Goal: Information Seeking & Learning: Learn about a topic

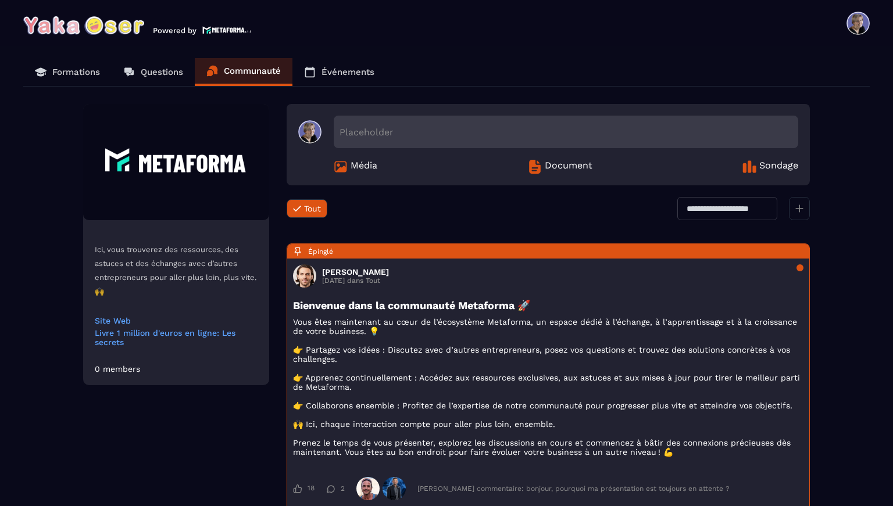
click at [74, 76] on p "Formations" at bounding box center [76, 72] width 48 height 10
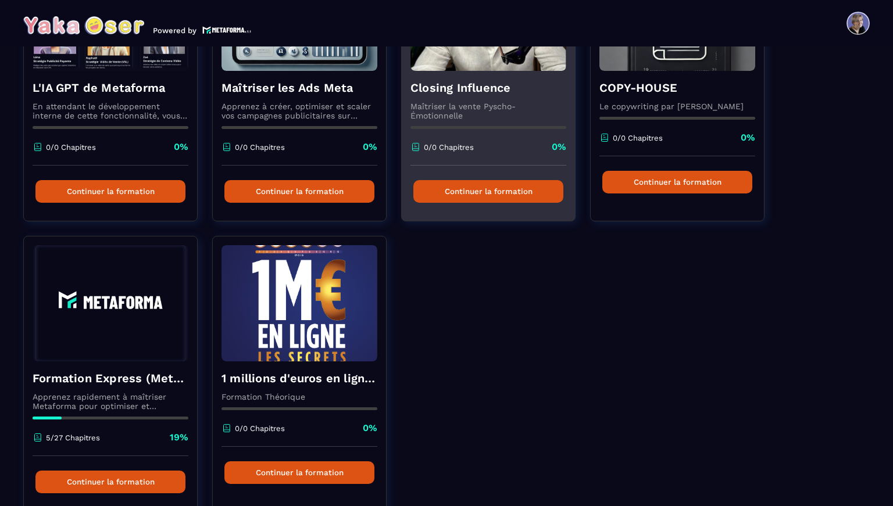
scroll to position [251, 0]
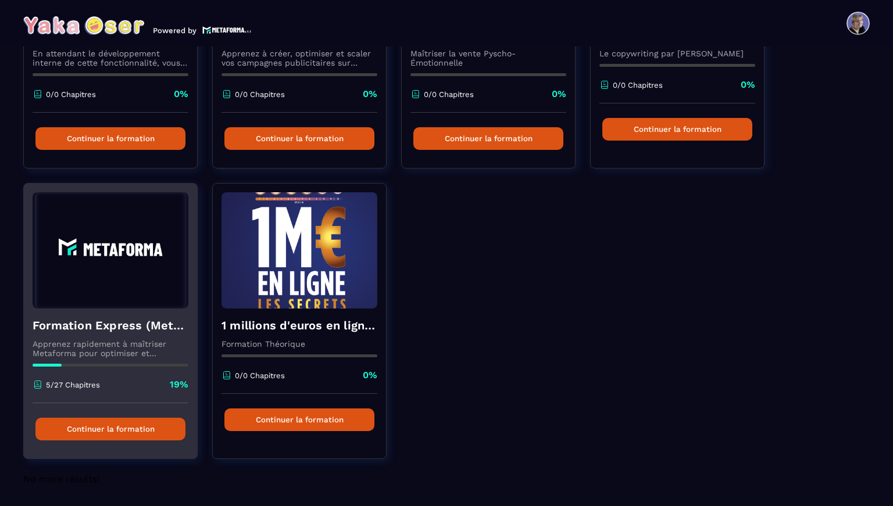
click at [135, 251] on img at bounding box center [111, 250] width 156 height 116
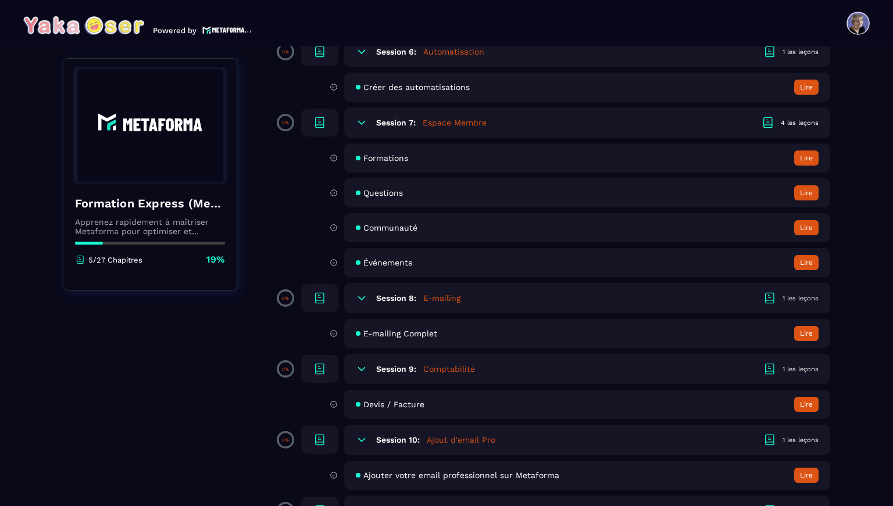
scroll to position [918, 0]
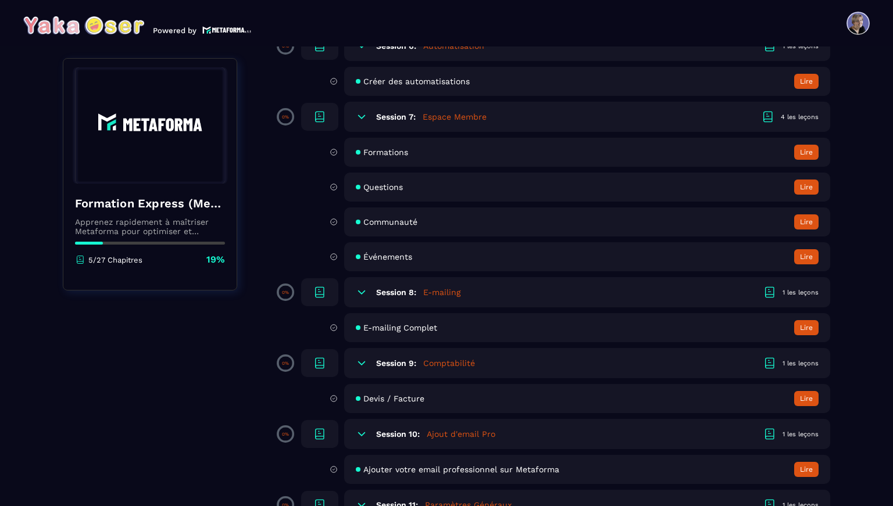
click at [391, 188] on span "Questions" at bounding box center [383, 187] width 40 height 9
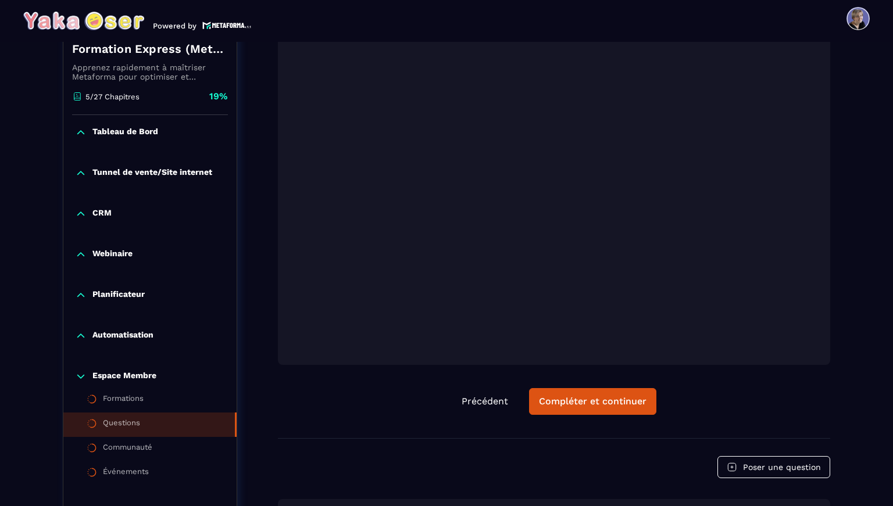
scroll to position [260, 0]
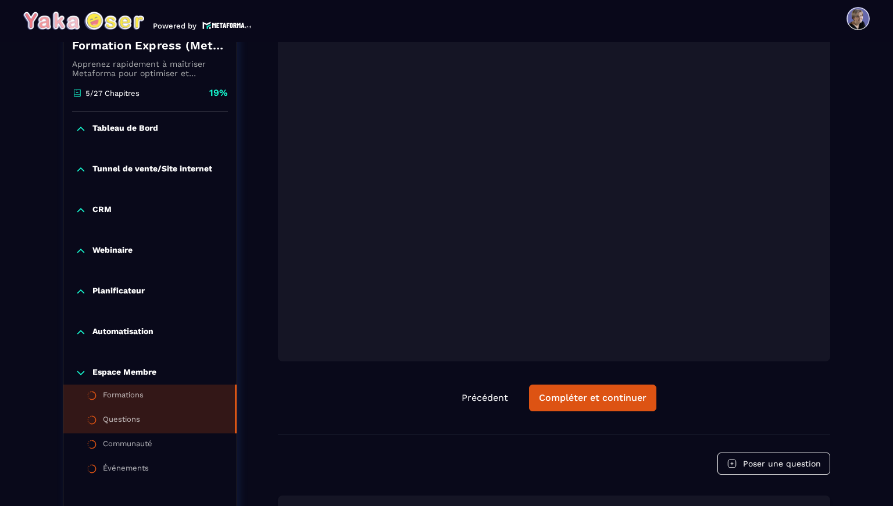
click at [136, 399] on div "Formations" at bounding box center [123, 397] width 41 height 13
